Goal: Task Accomplishment & Management: Manage account settings

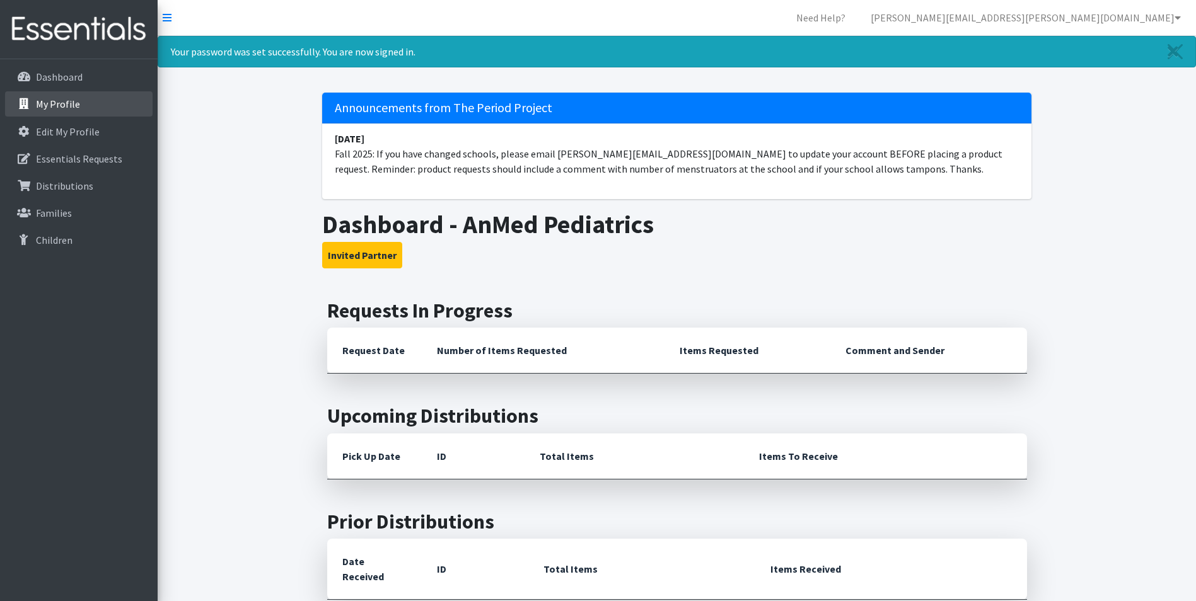
click at [53, 105] on p "My Profile" at bounding box center [58, 104] width 44 height 13
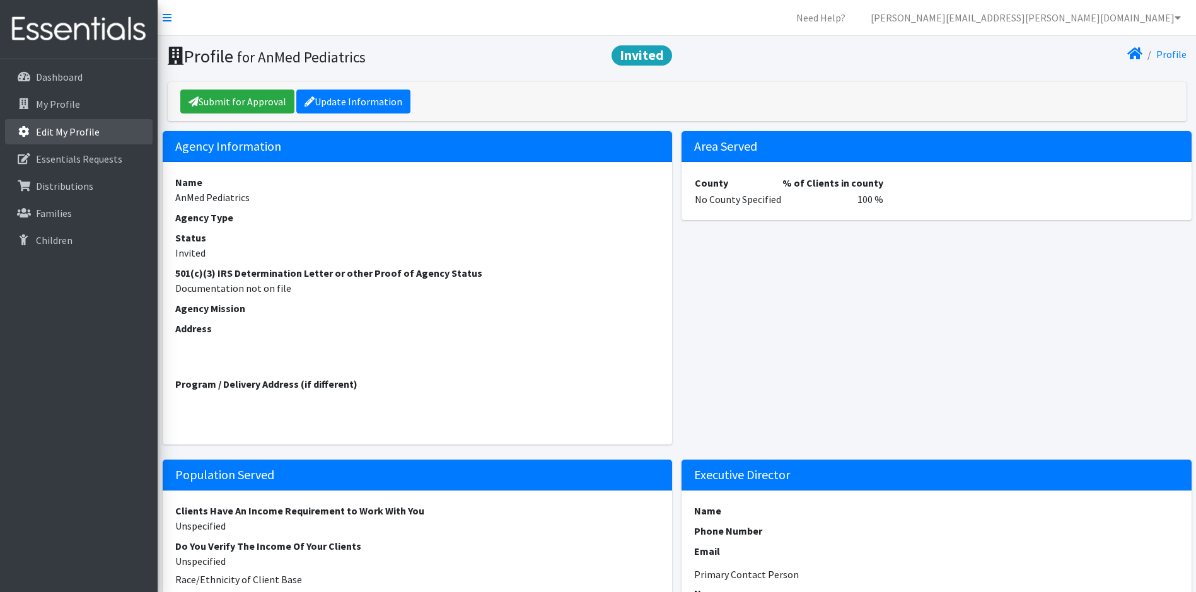
click at [59, 129] on p "Edit My Profile" at bounding box center [68, 131] width 64 height 13
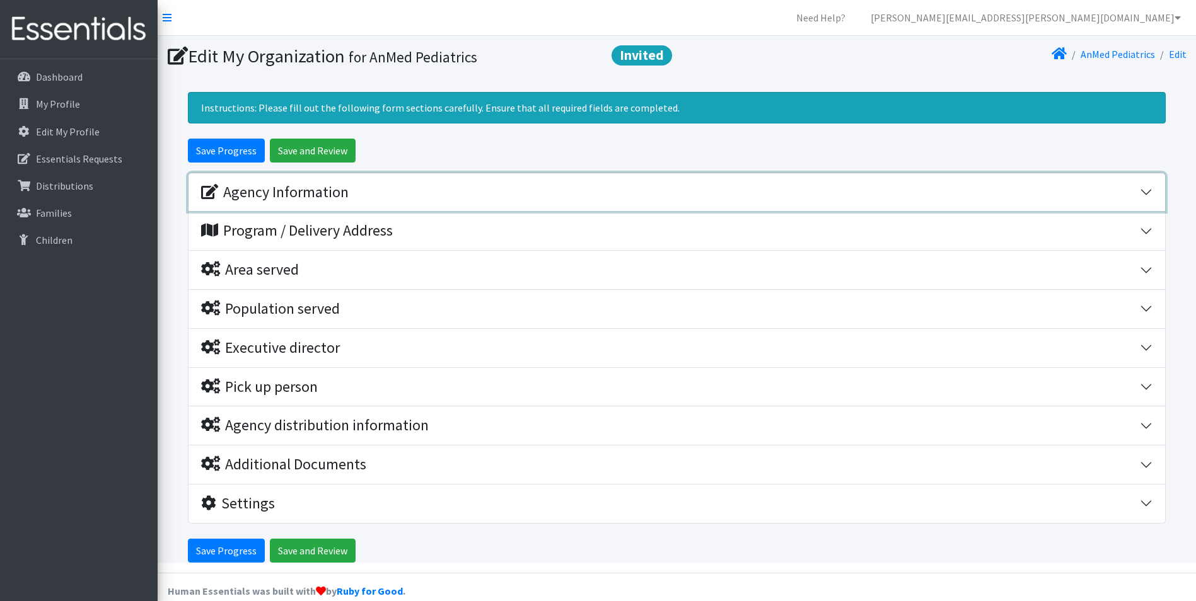
click at [281, 195] on div "Agency Information" at bounding box center [274, 192] width 147 height 18
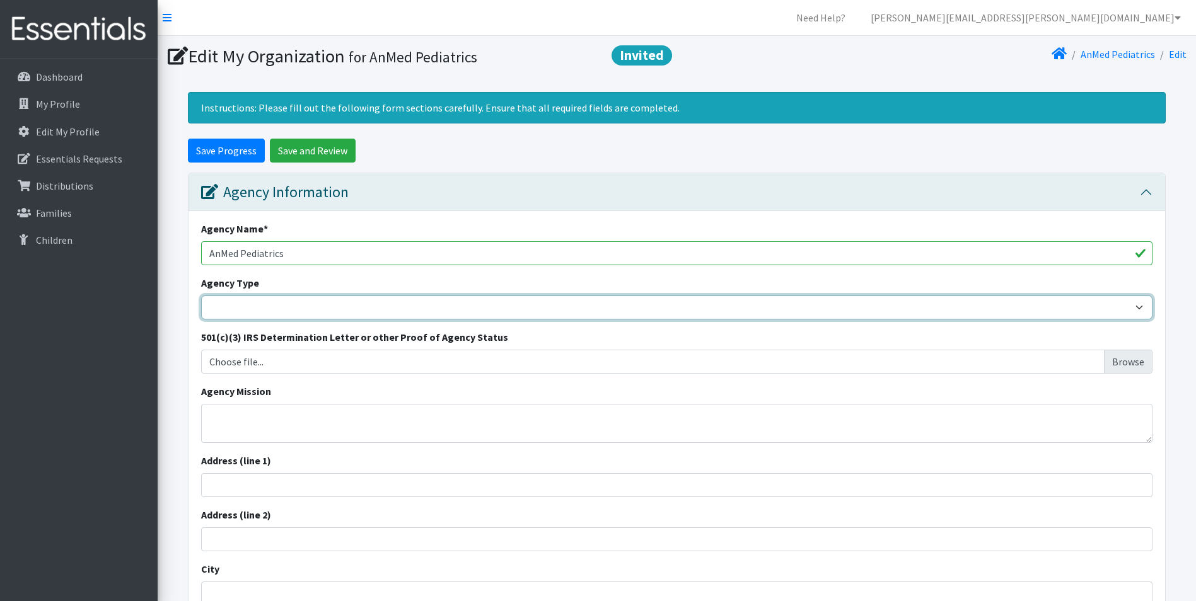
click at [236, 306] on select "Basic Needs Bank Career technical training Child abuse resource center Church o…" at bounding box center [676, 308] width 951 height 24
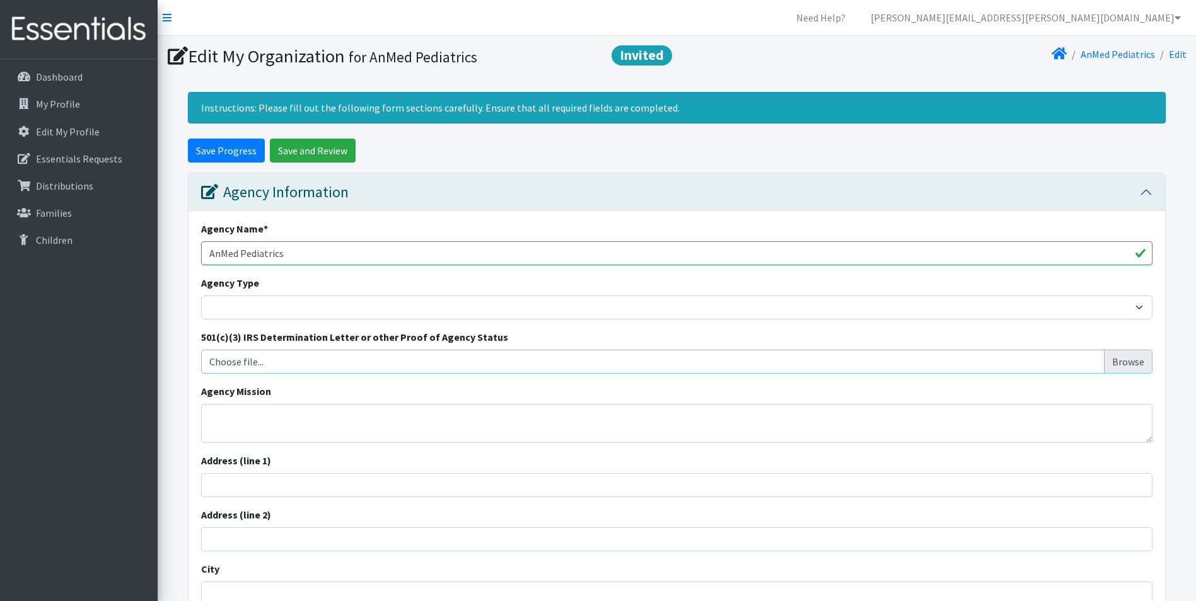
click at [263, 365] on input "Choose file..." at bounding box center [677, 362] width 942 height 24
